Goal: Task Accomplishment & Management: Manage account settings

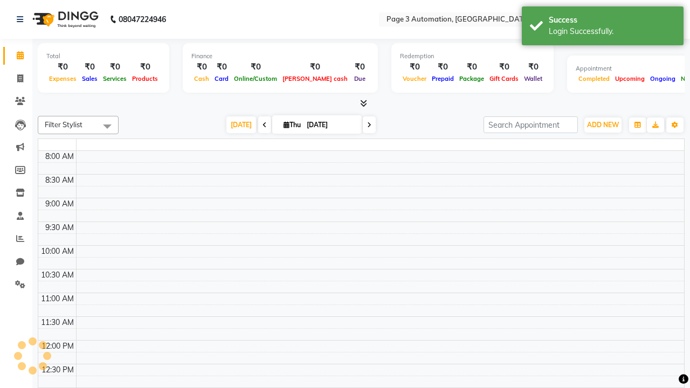
select select "en"
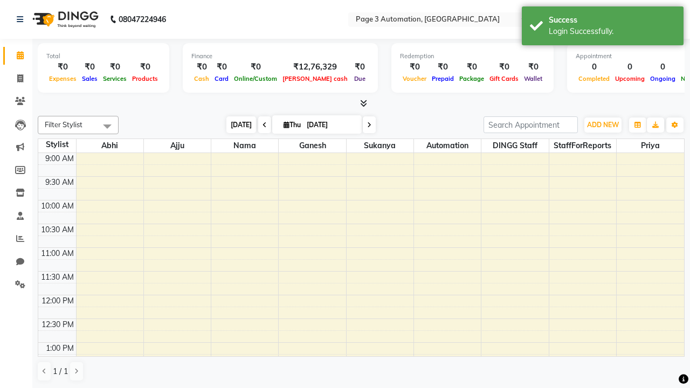
click at [236, 125] on span "[DATE]" at bounding box center [241, 124] width 30 height 17
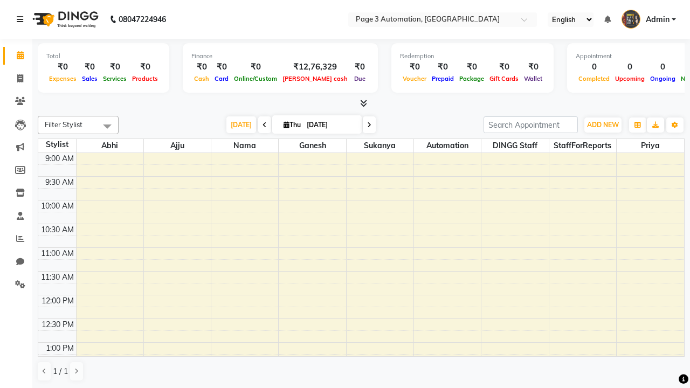
click at [22, 19] on icon at bounding box center [20, 20] width 6 height 8
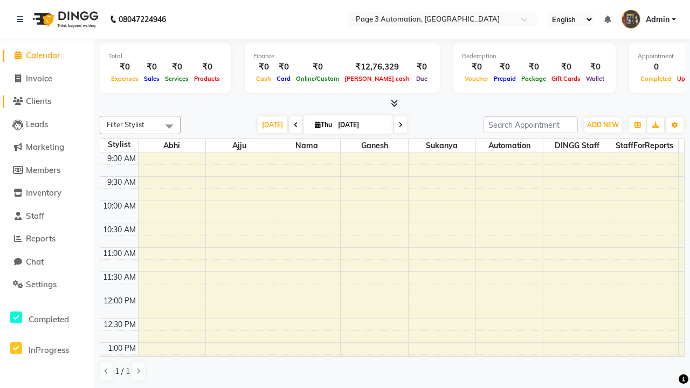
click at [47, 101] on span "Clients" at bounding box center [38, 101] width 25 height 10
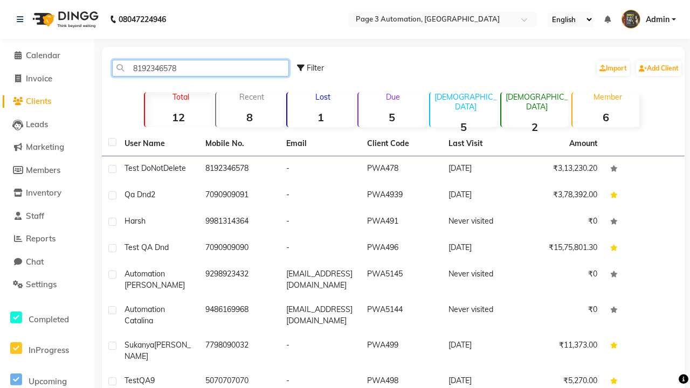
type input "8192346578"
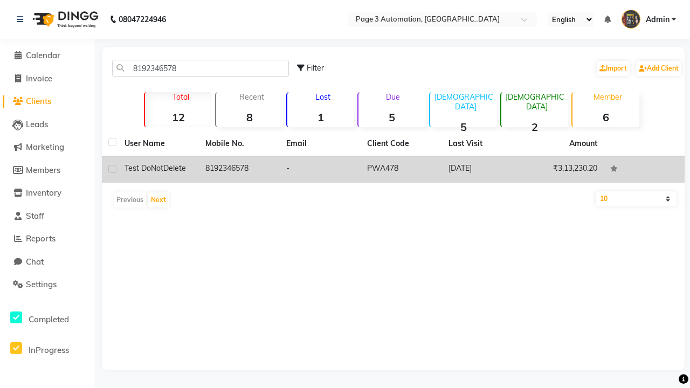
click at [239, 169] on td "8192346578" at bounding box center [239, 169] width 81 height 26
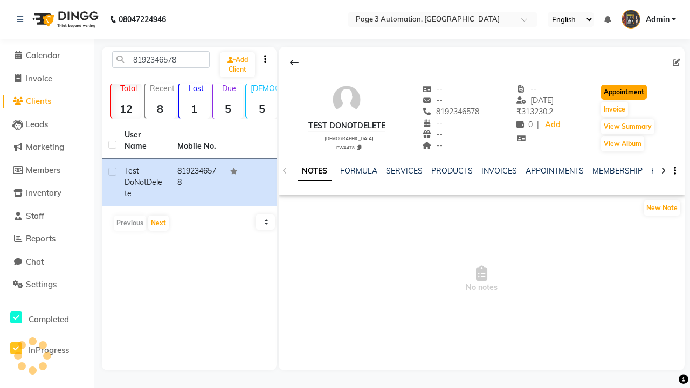
click at [625, 92] on button "Appointment" at bounding box center [624, 92] width 46 height 15
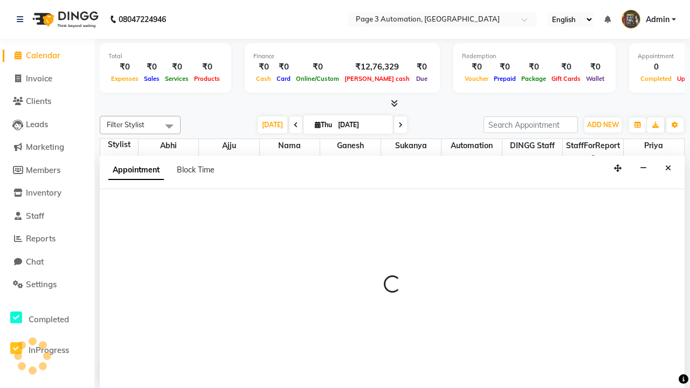
select select "tentative"
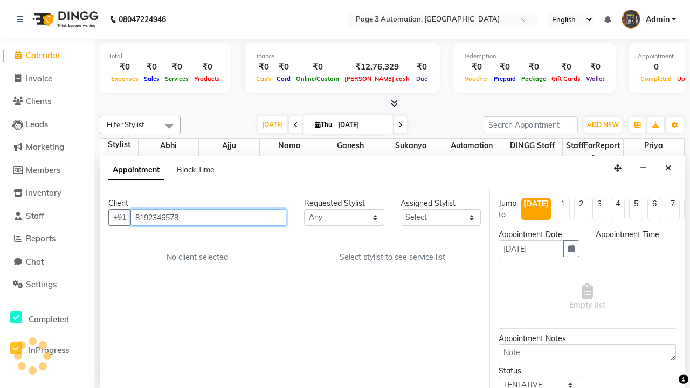
select select "600"
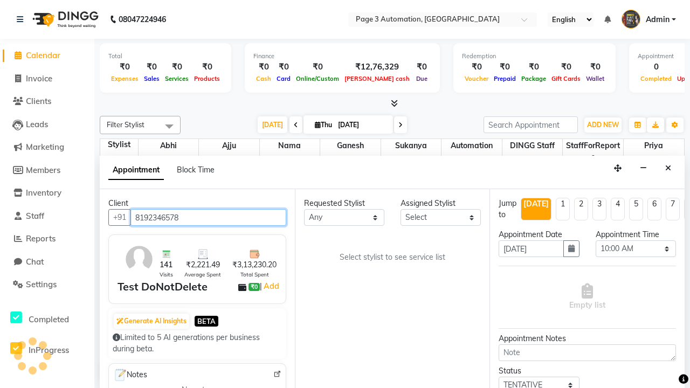
scroll to position [1, 0]
select select "711"
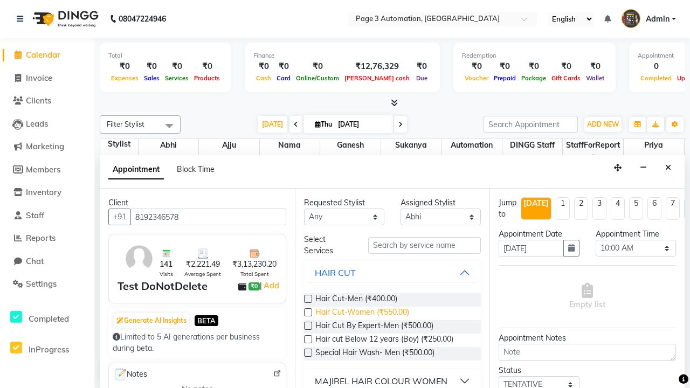
click at [362, 313] on span "Hair Cut-Women (₹550.00)" at bounding box center [362, 313] width 94 height 13
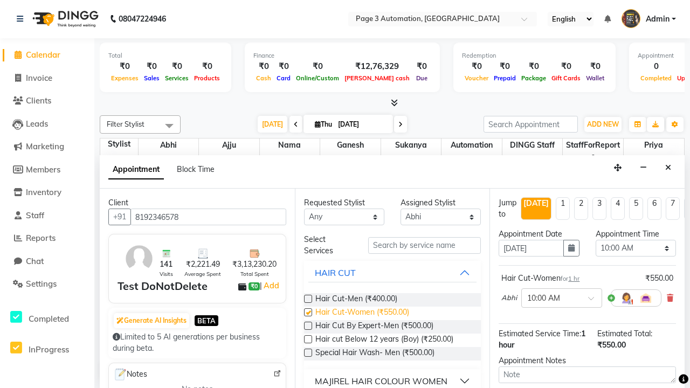
checkbox input "false"
select select "630"
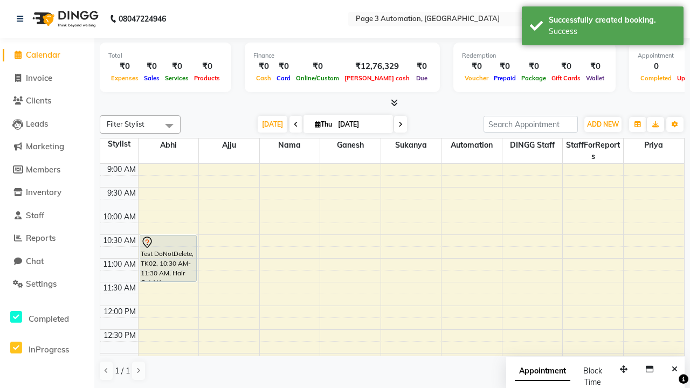
scroll to position [0, 0]
click at [603, 27] on div "Success" at bounding box center [612, 31] width 127 height 11
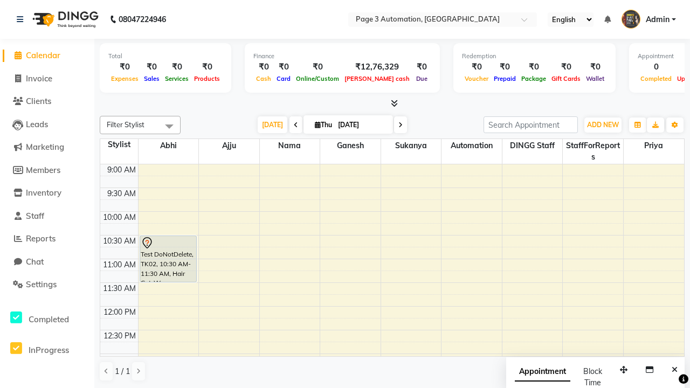
click at [169, 126] on span at bounding box center [170, 126] width 22 height 20
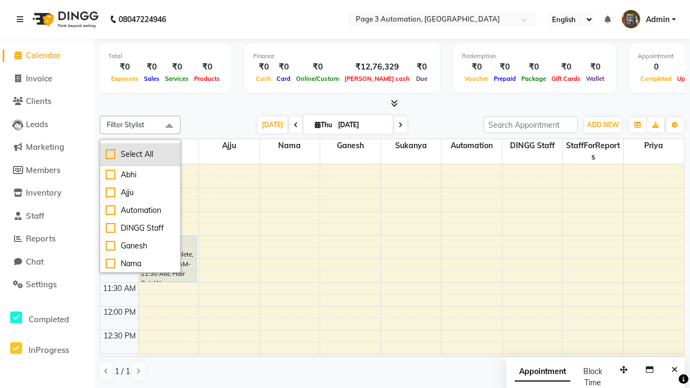
click at [140, 154] on div "Select All" at bounding box center [140, 154] width 69 height 11
checkbox input "true"
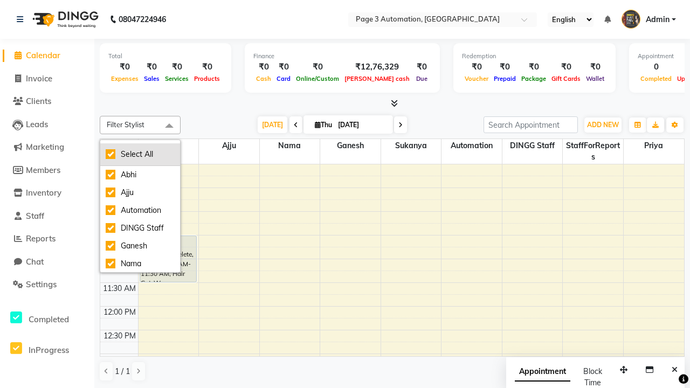
checkbox input "true"
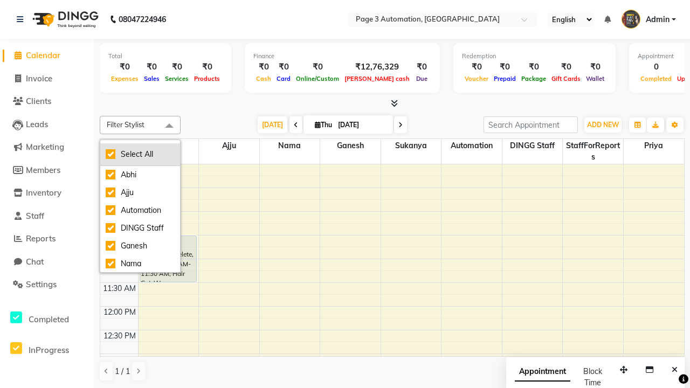
checkbox input "true"
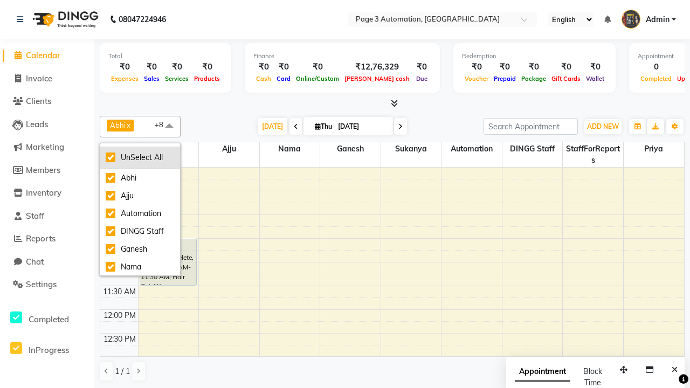
click at [140, 157] on div "UnSelect All" at bounding box center [140, 157] width 69 height 11
checkbox input "false"
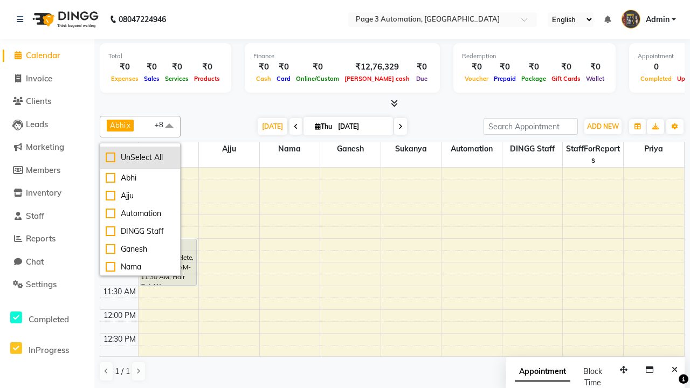
checkbox input "false"
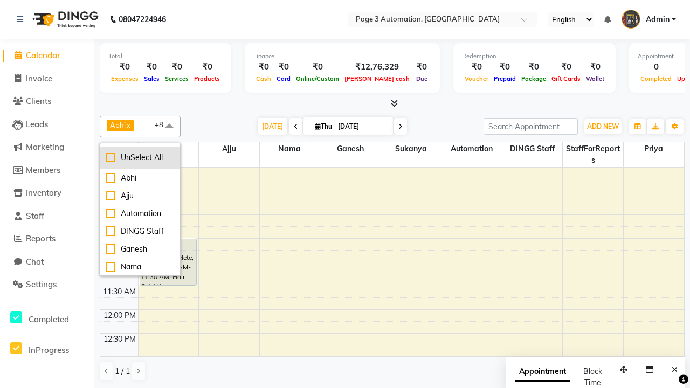
checkbox input "false"
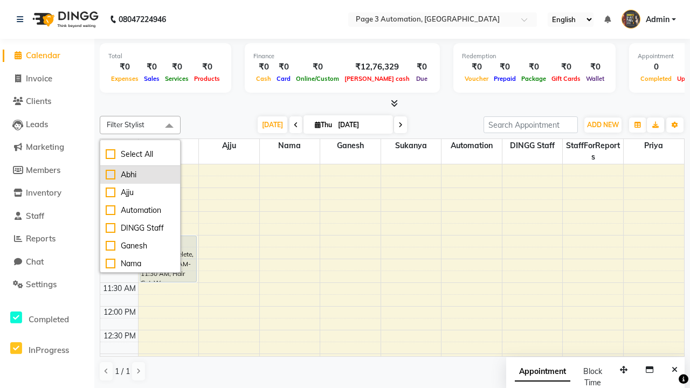
click at [140, 175] on div "Abhi" at bounding box center [140, 174] width 69 height 11
checkbox input "true"
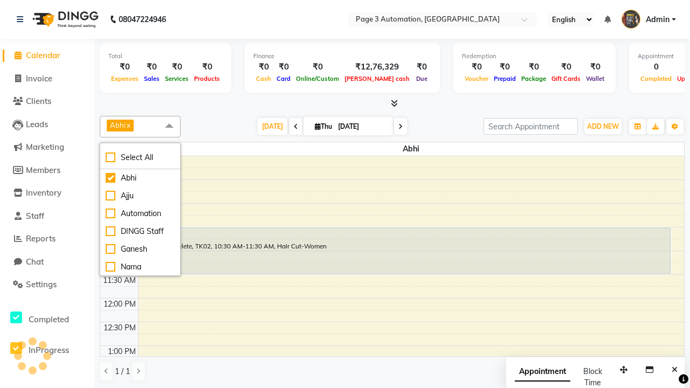
click at [169, 126] on span at bounding box center [170, 126] width 22 height 20
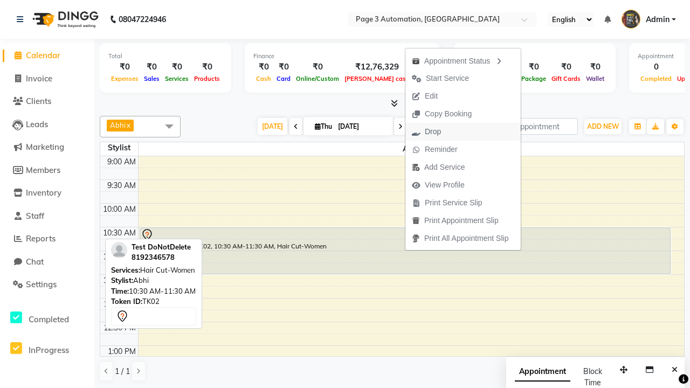
click at [465, 132] on button "Drop" at bounding box center [462, 132] width 115 height 18
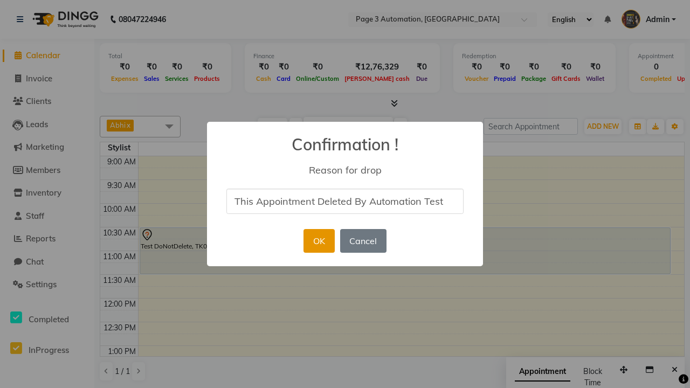
type input "This Appointment Deleted By Automation Test"
click at [319, 241] on button "OK" at bounding box center [319, 241] width 31 height 24
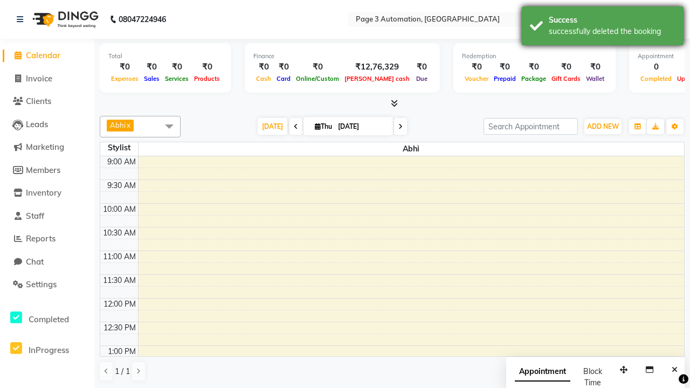
click at [603, 27] on div "successfully deleted the booking" at bounding box center [612, 31] width 127 height 11
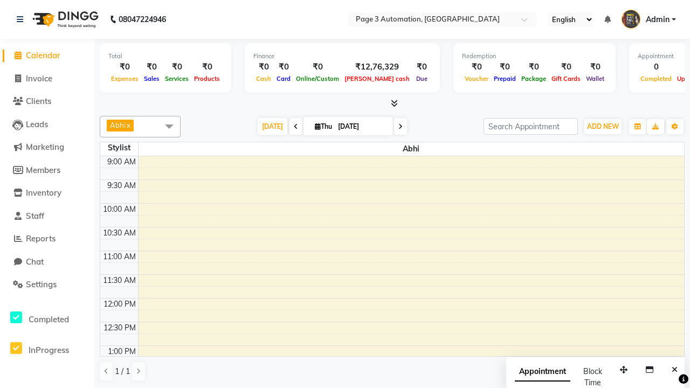
click at [169, 126] on span at bounding box center [170, 126] width 22 height 20
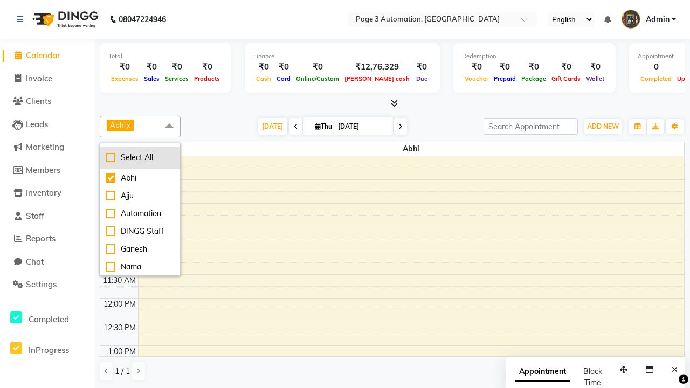
click at [140, 157] on div "Select All" at bounding box center [140, 157] width 69 height 11
checkbox input "true"
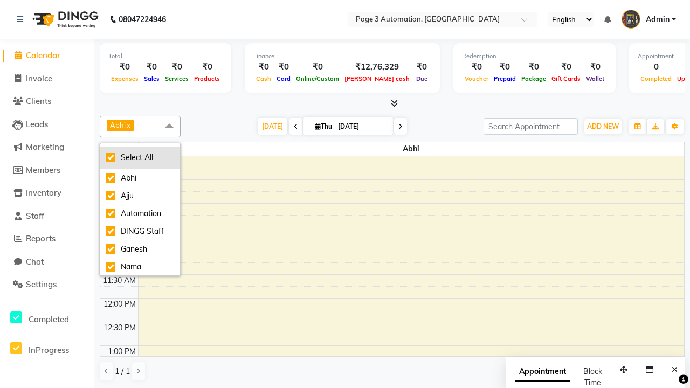
checkbox input "true"
